Goal: Information Seeking & Learning: Learn about a topic

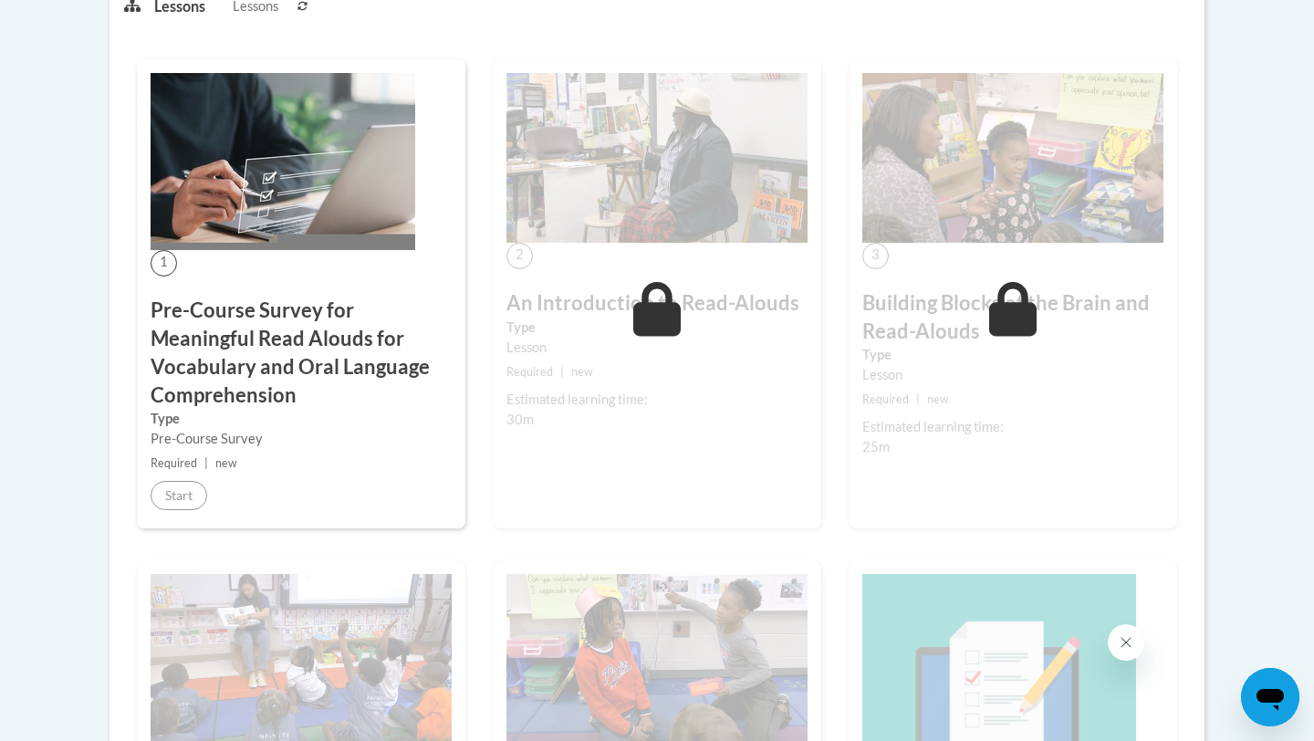
scroll to position [551, 0]
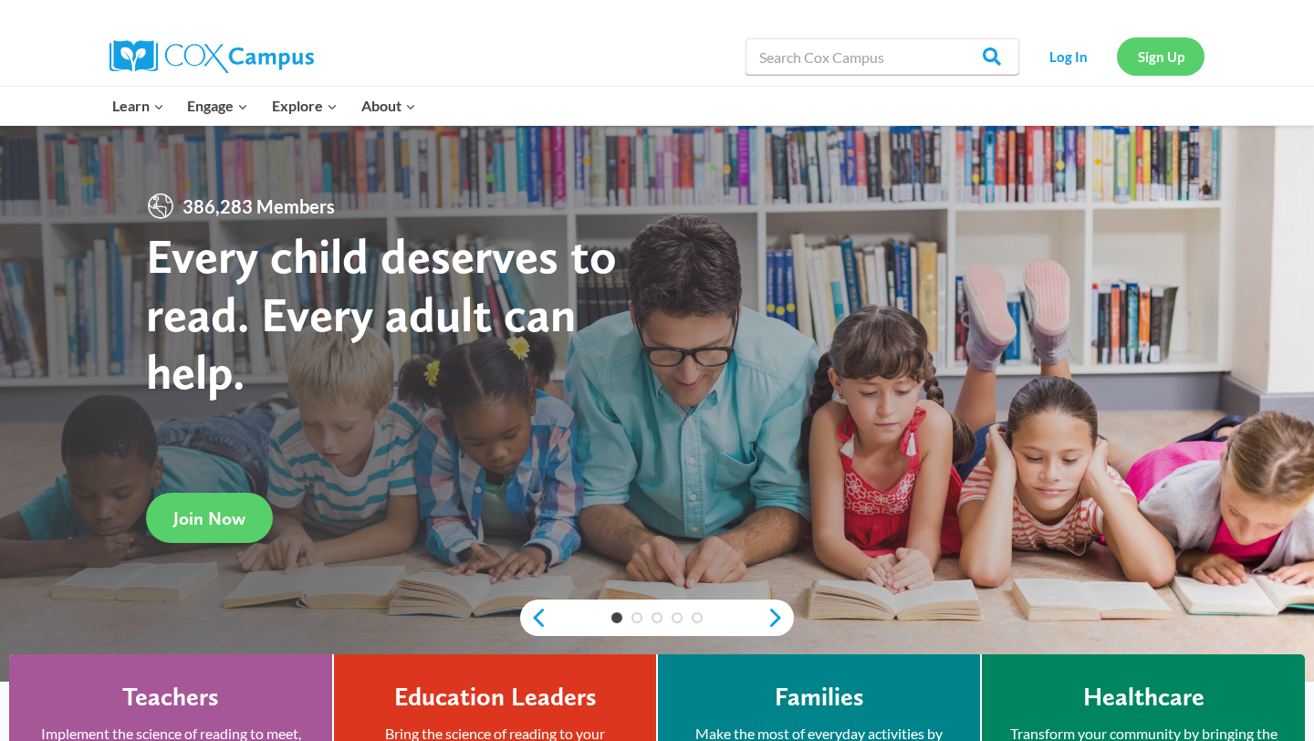
click at [1094, 67] on link "Sign Up" at bounding box center [1161, 55] width 88 height 37
click at [1063, 67] on link "Log In" at bounding box center [1067, 55] width 79 height 37
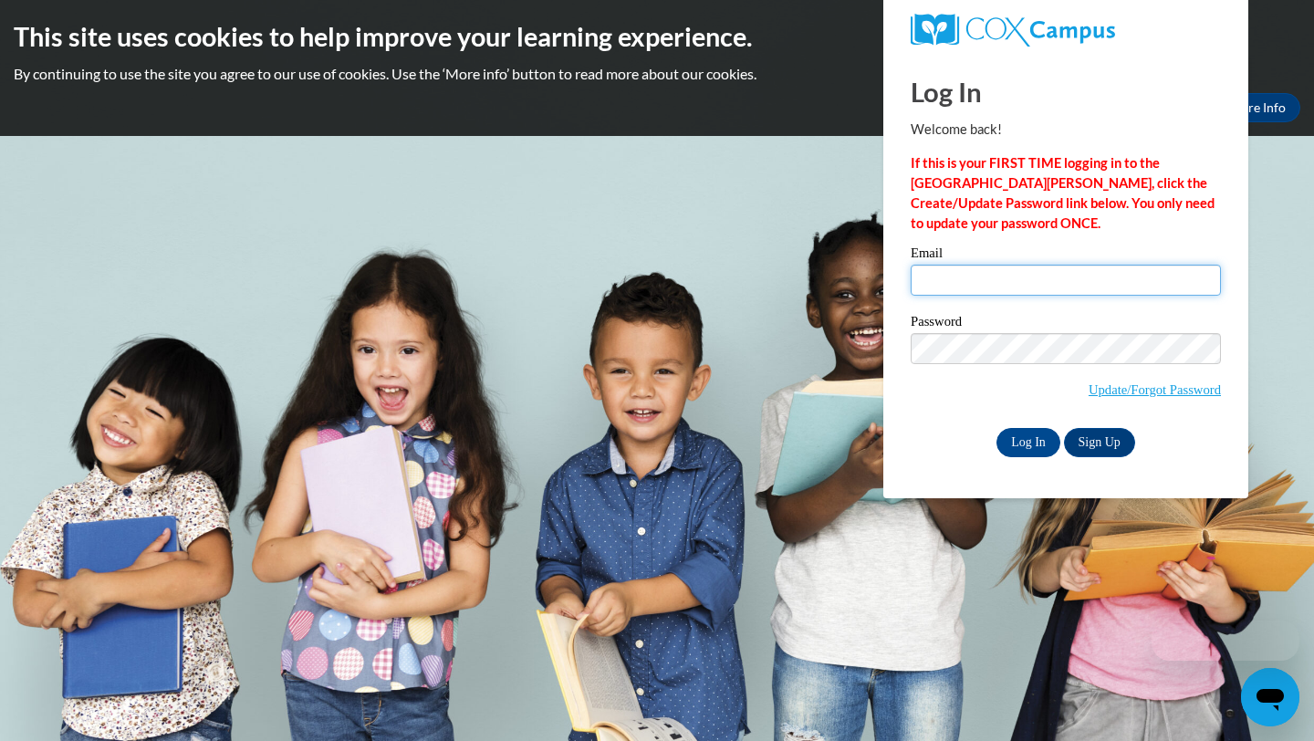
click at [1008, 292] on input "Email" at bounding box center [1066, 280] width 310 height 31
type input "920150317@student.ccga.edu"
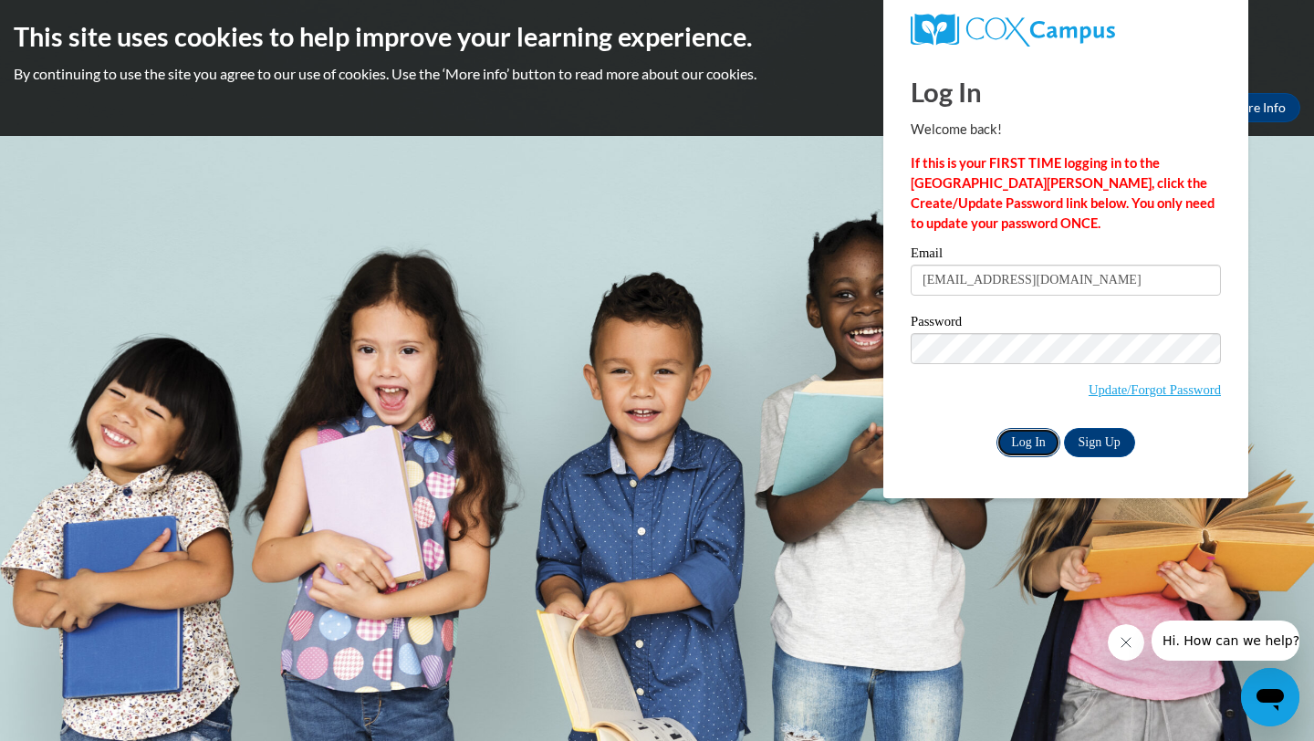
click at [1015, 442] on input "Log In" at bounding box center [1028, 442] width 64 height 29
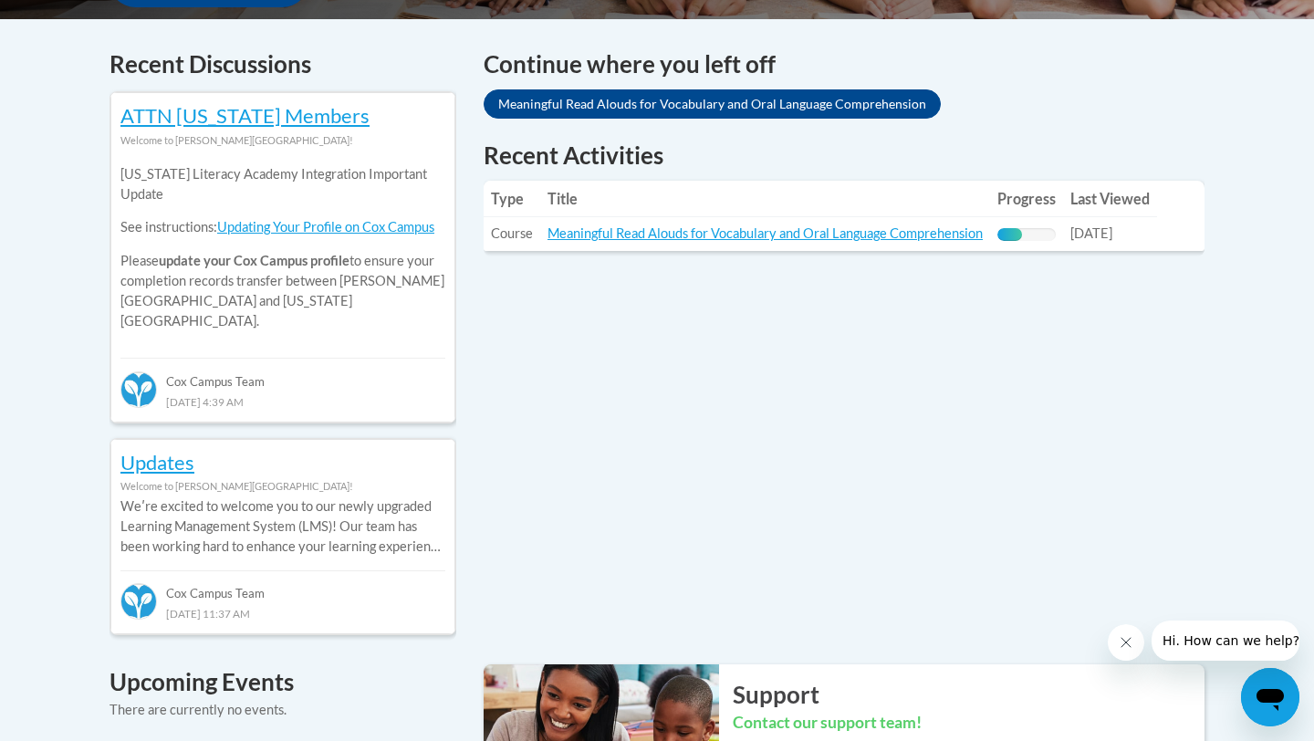
scroll to position [758, 0]
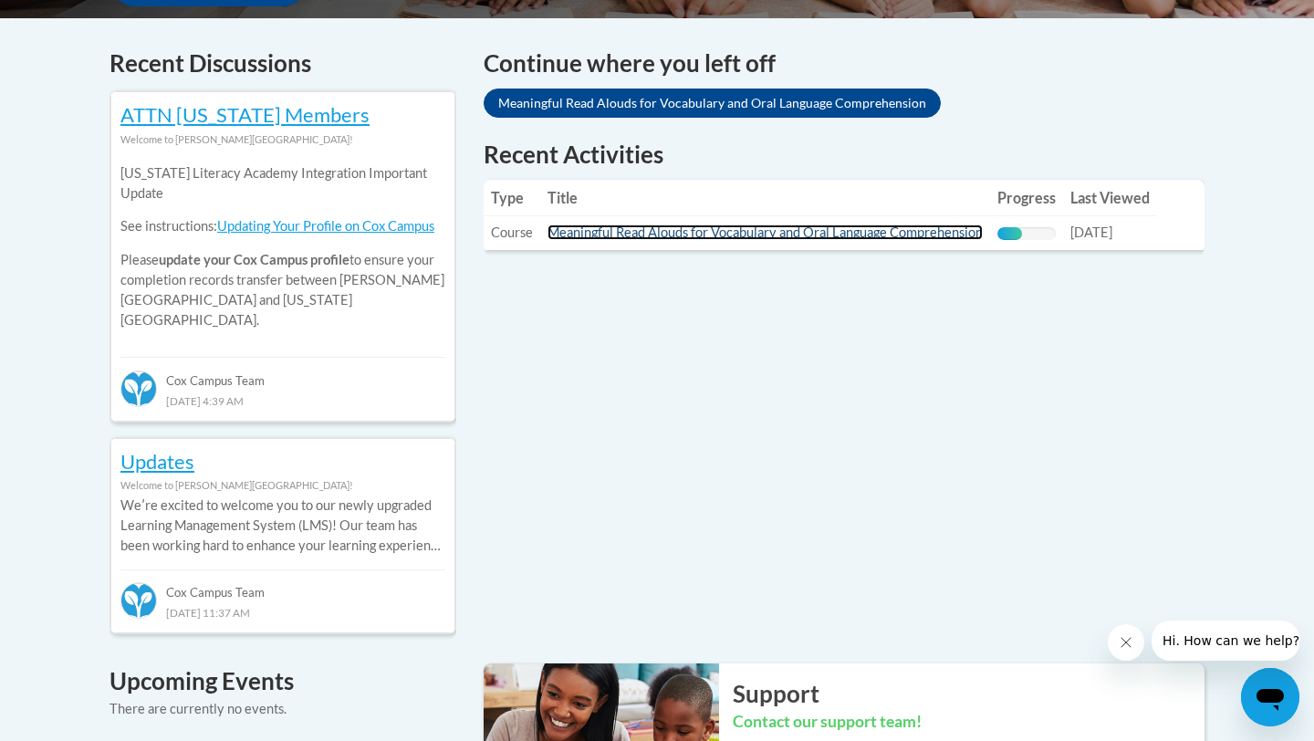
click at [917, 234] on link "Meaningful Read Alouds for Vocabulary and Oral Language Comprehension" at bounding box center [764, 232] width 435 height 16
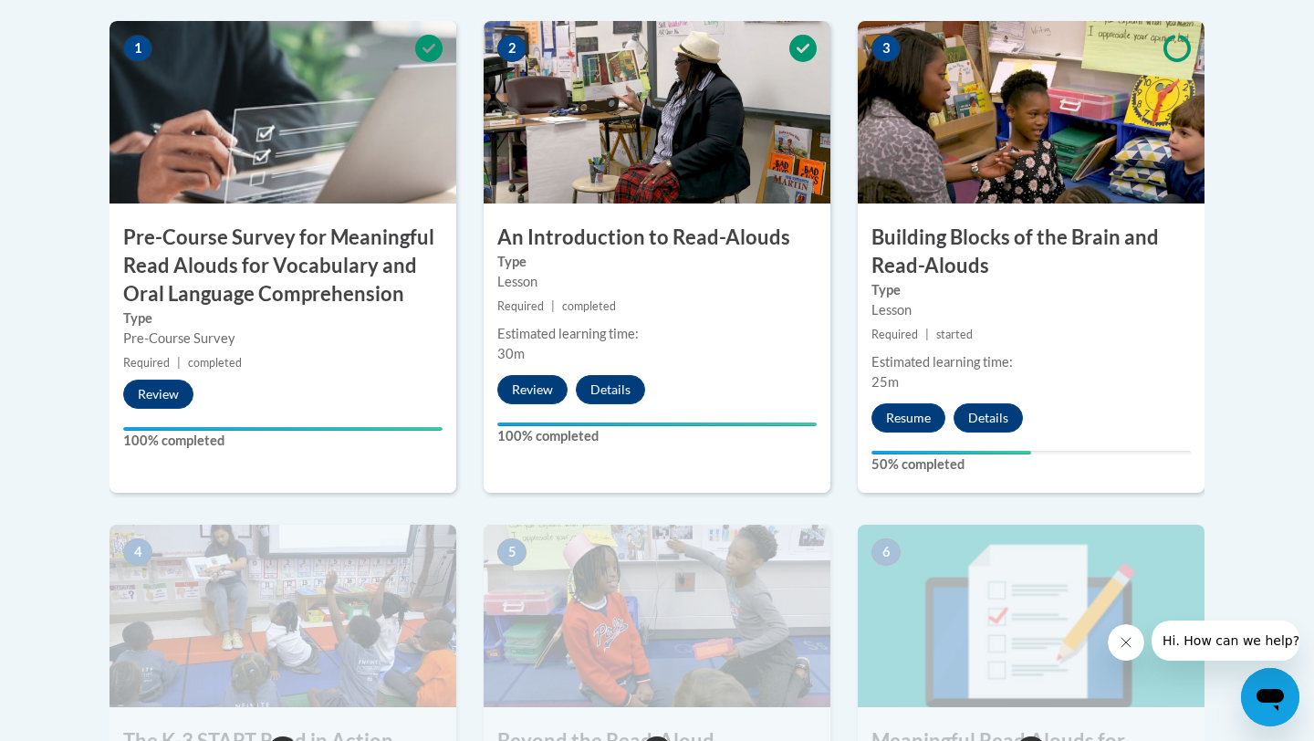
scroll to position [632, 0]
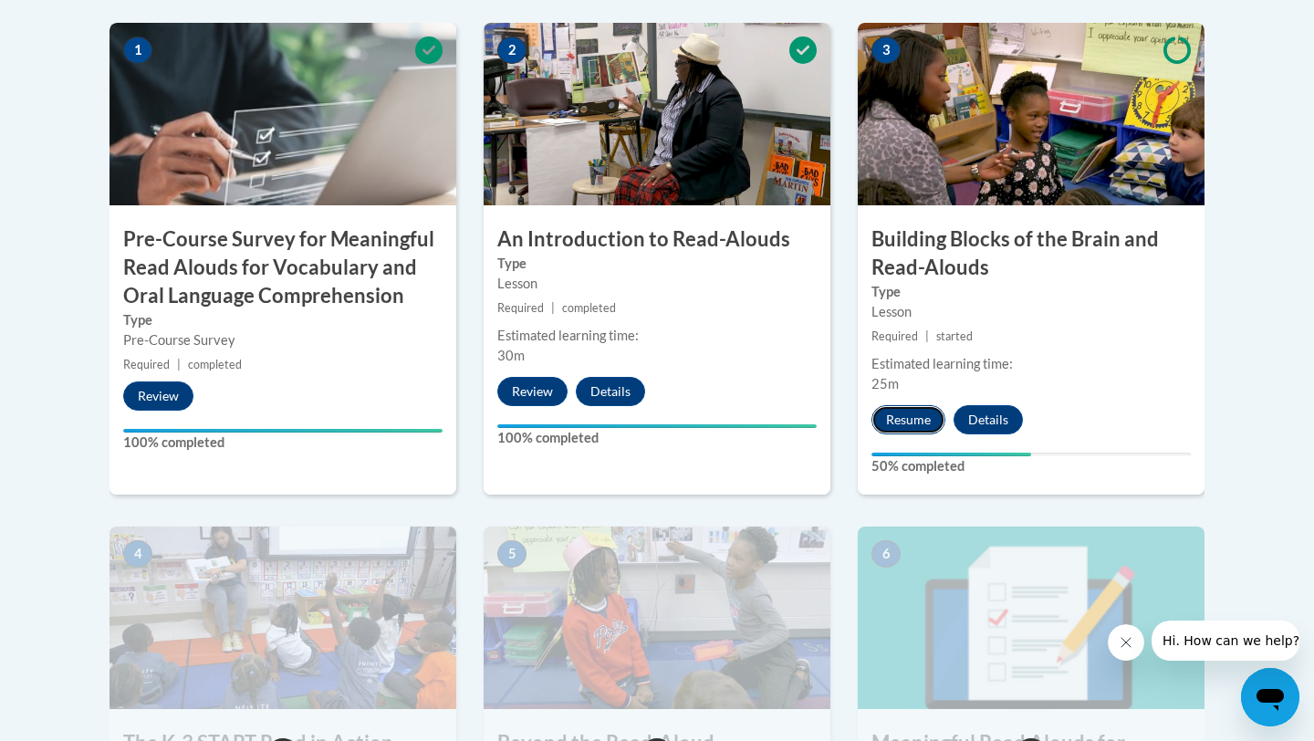
click at [910, 425] on button "Resume" at bounding box center [908, 419] width 74 height 29
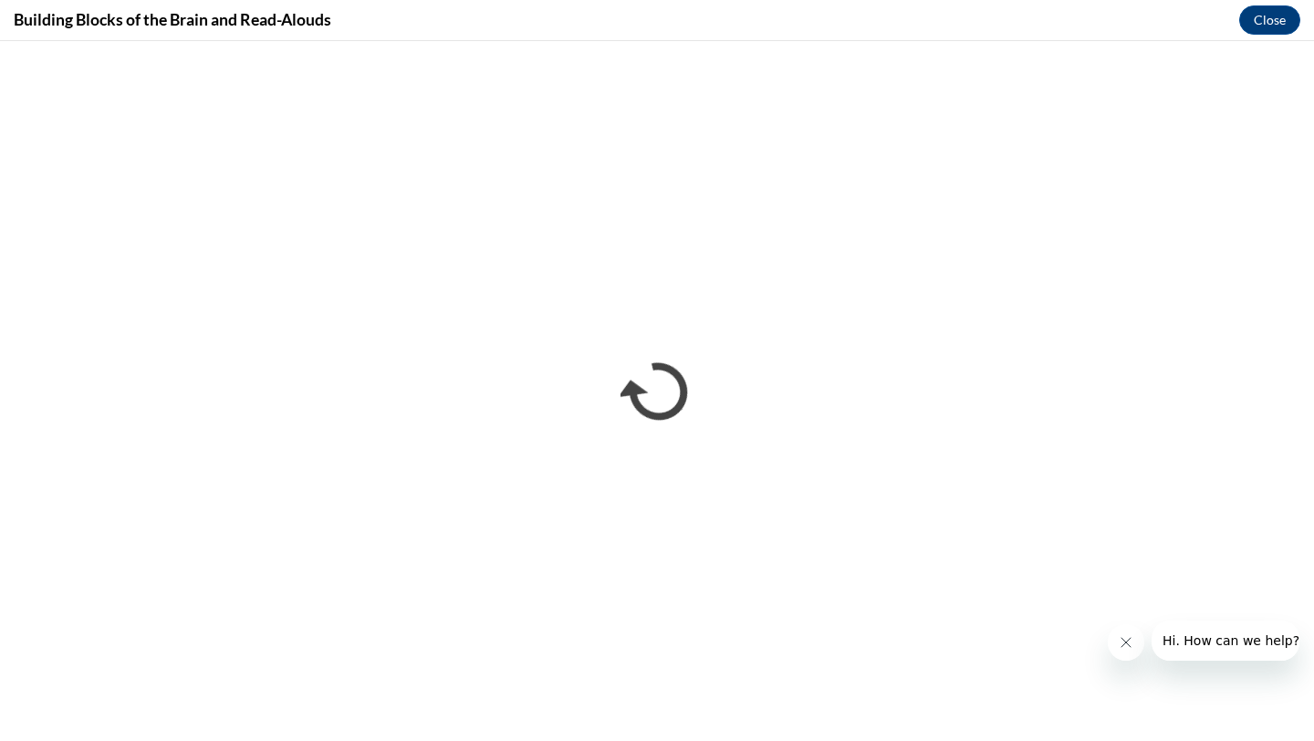
scroll to position [0, 0]
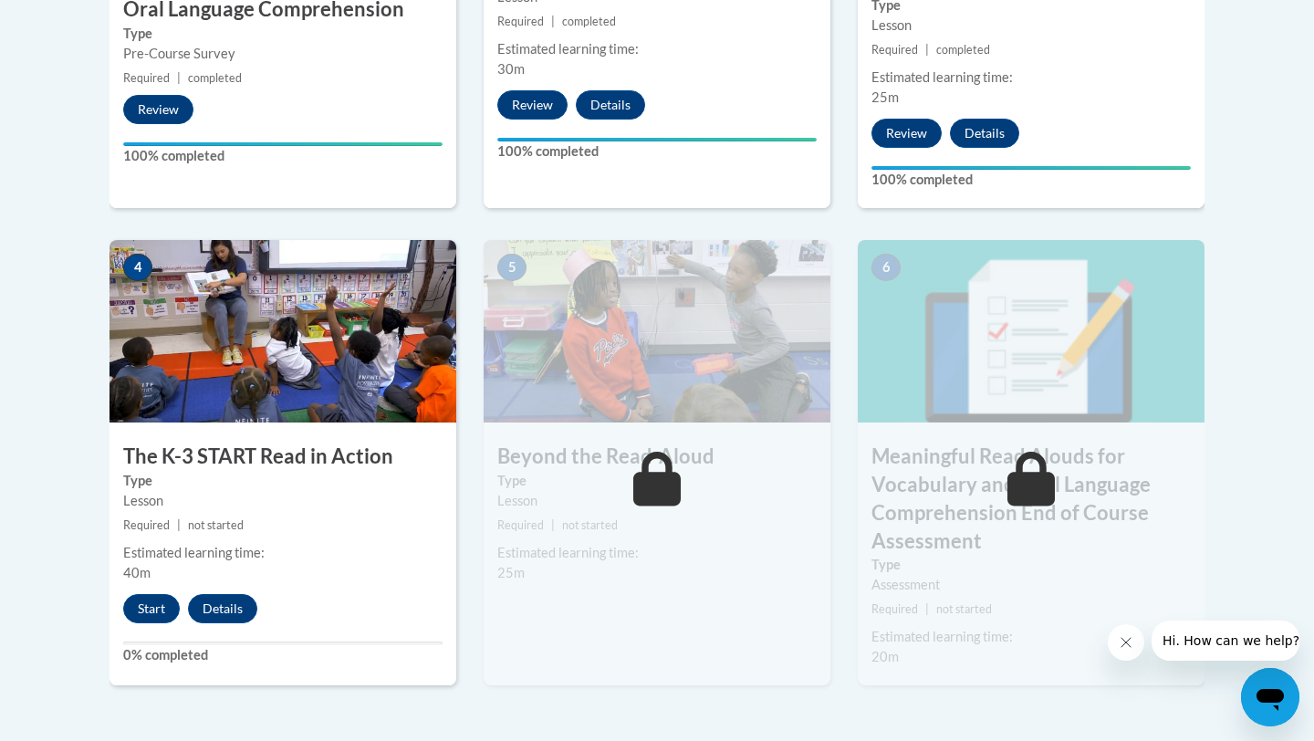
scroll to position [942, 0]
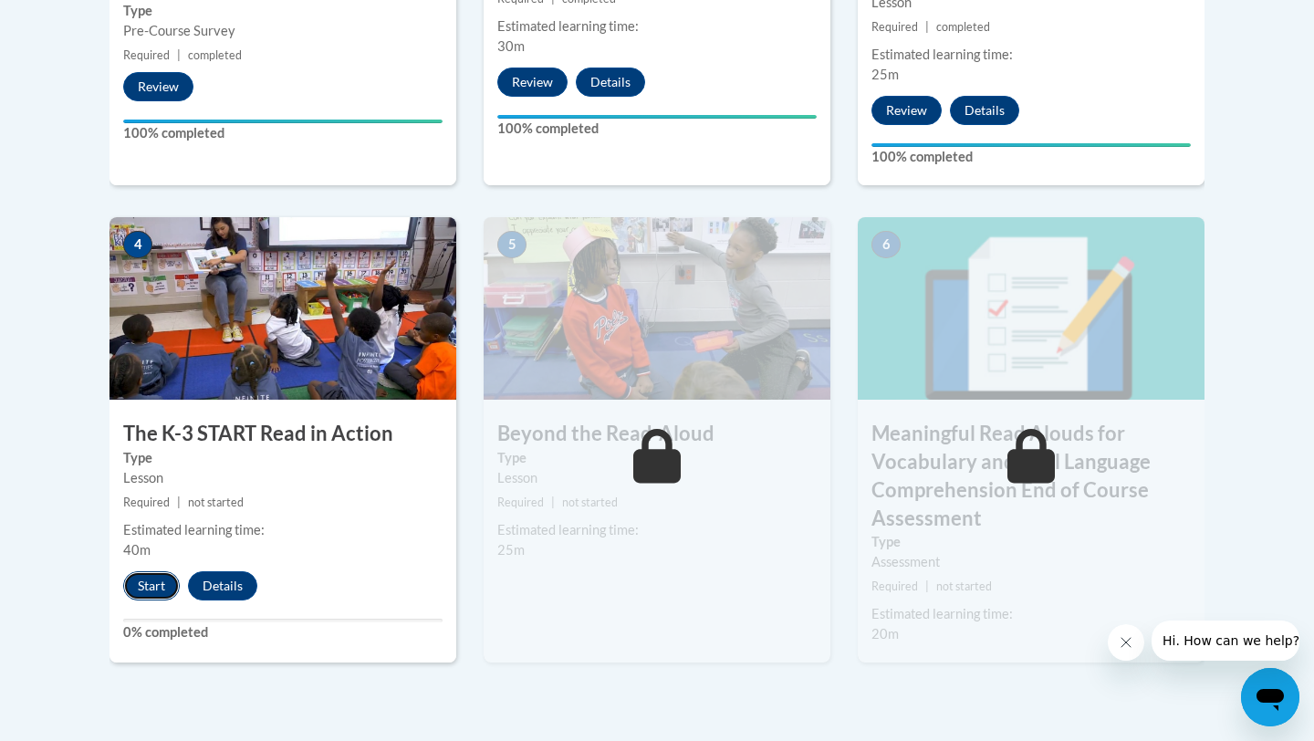
click at [161, 584] on button "Start" at bounding box center [151, 585] width 57 height 29
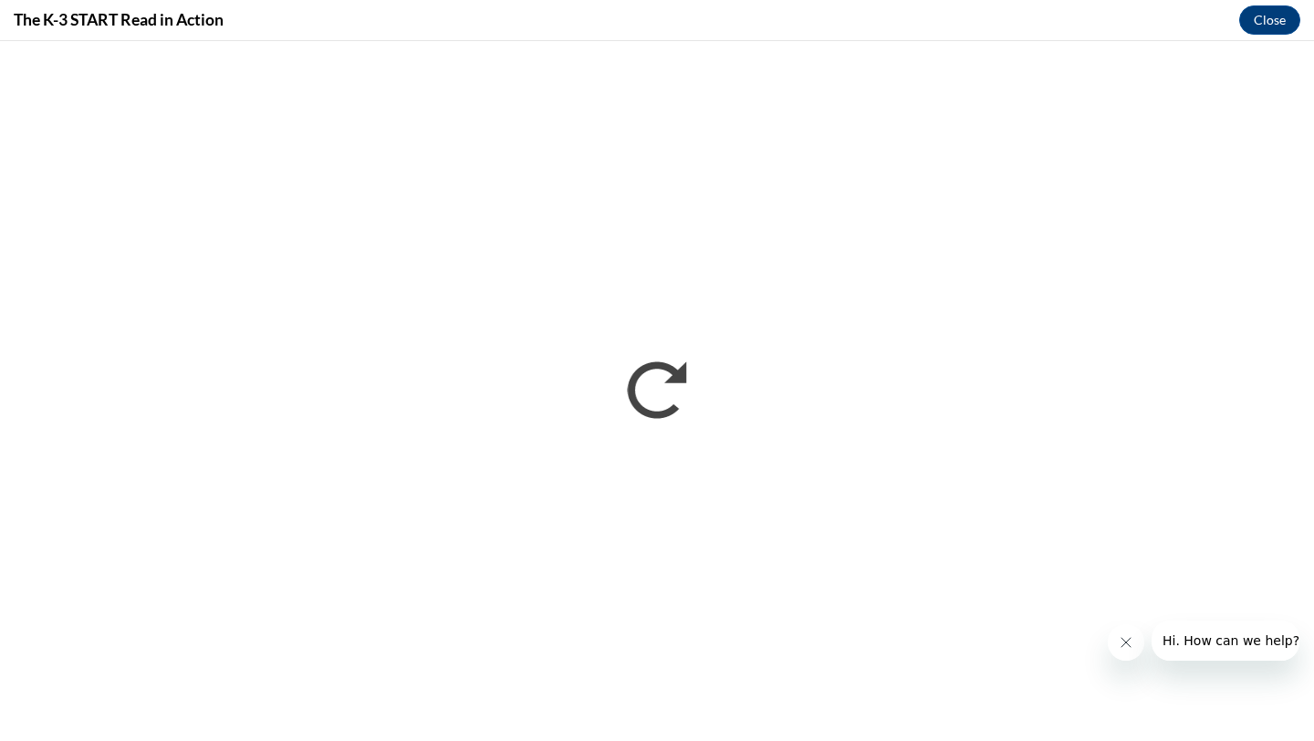
scroll to position [0, 0]
